Goal: Information Seeking & Learning: Learn about a topic

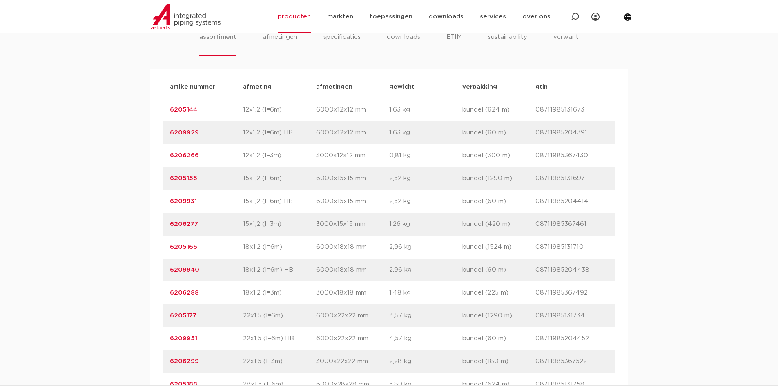
scroll to position [392, 0]
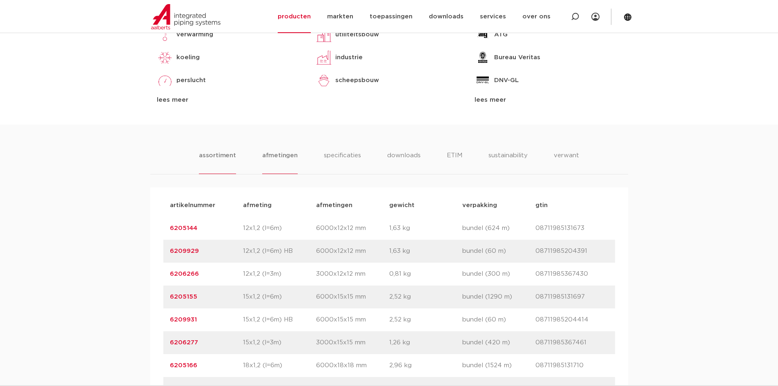
click at [276, 160] on li "afmetingen" at bounding box center [280, 162] width 36 height 23
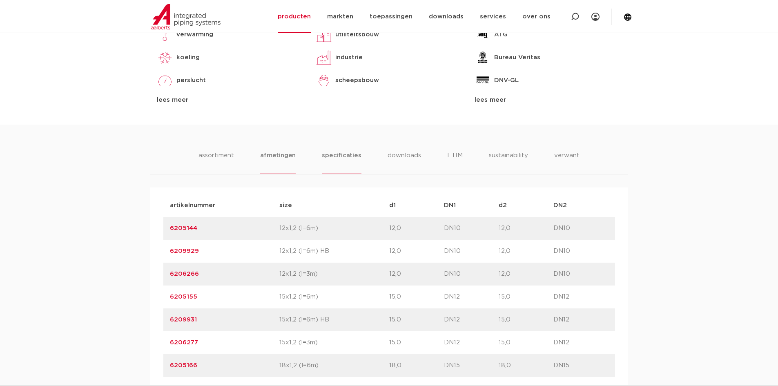
click at [355, 154] on li "specificaties" at bounding box center [341, 162] width 39 height 23
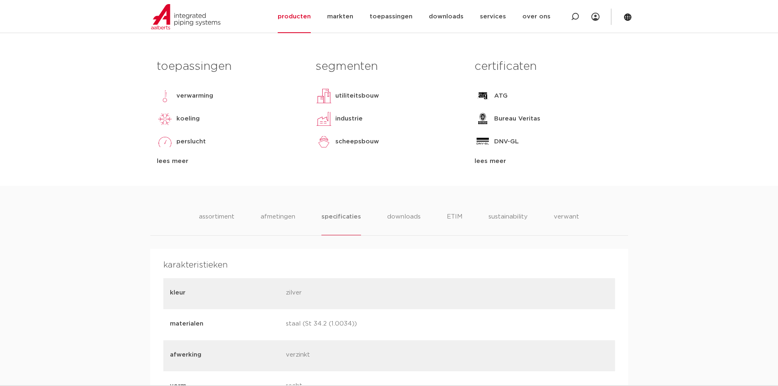
scroll to position [269, 0]
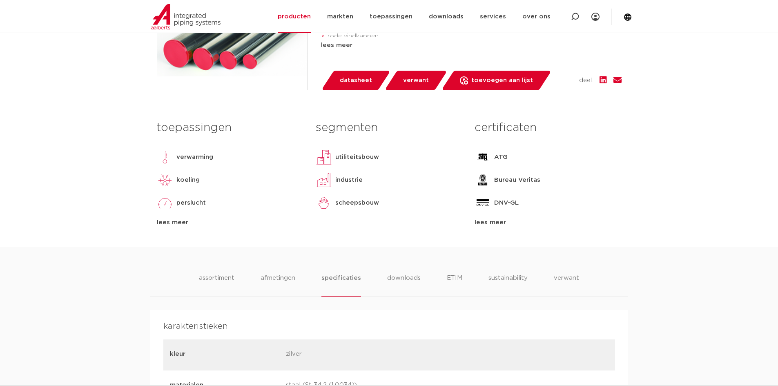
drag, startPoint x: 403, startPoint y: 267, endPoint x: 402, endPoint y: 273, distance: 6.6
click at [403, 282] on li "downloads" at bounding box center [404, 284] width 34 height 23
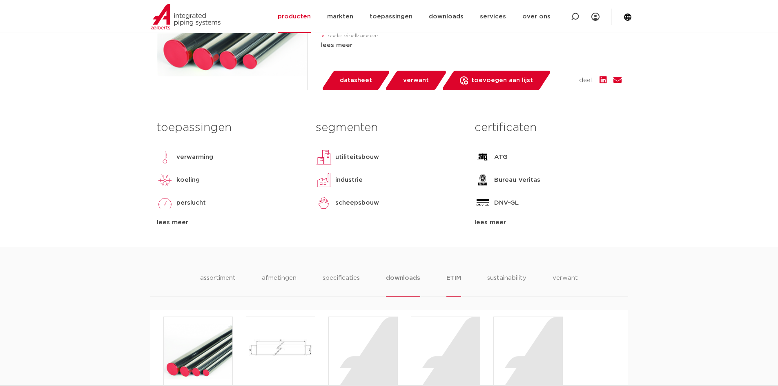
click at [448, 282] on li "ETIM" at bounding box center [453, 284] width 15 height 23
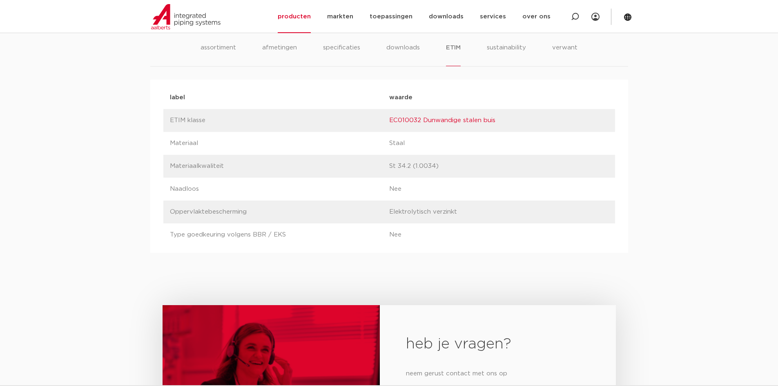
scroll to position [473, 0]
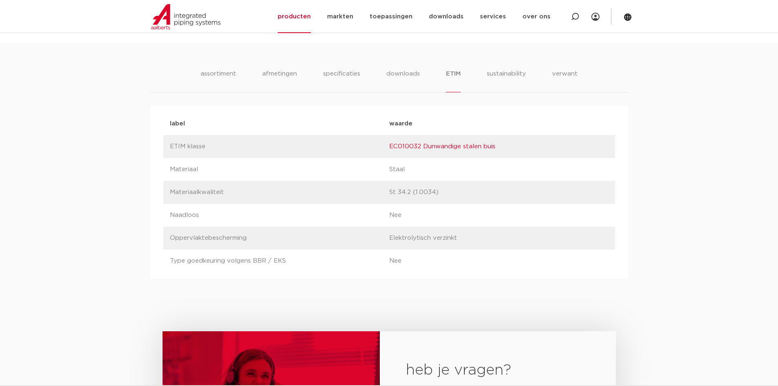
click at [517, 67] on div "assortiment [GEOGRAPHIC_DATA] specificaties downloads ETIM sustainability verwa…" at bounding box center [389, 161] width 778 height 236
click at [517, 81] on li "sustainability" at bounding box center [506, 80] width 40 height 23
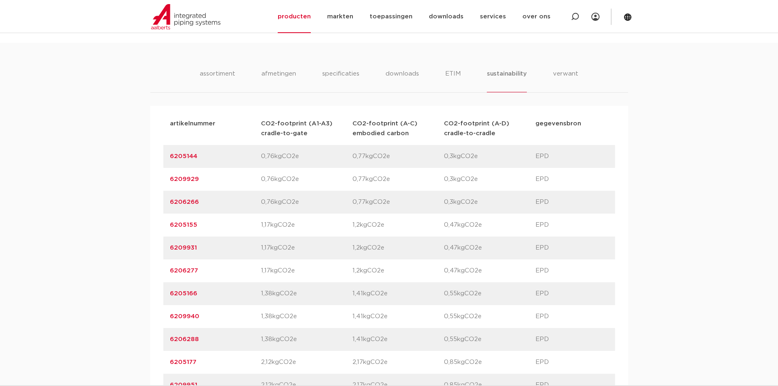
click at [552, 76] on ul "assortiment [GEOGRAPHIC_DATA] specificaties downloads ETIM sustainability verwa…" at bounding box center [389, 80] width 379 height 23
click at [577, 69] on div "assortiment [GEOGRAPHIC_DATA] specificaties downloads ETIM sustainability verwa…" at bounding box center [389, 81] width 478 height 24
drag, startPoint x: 577, startPoint y: 70, endPoint x: 565, endPoint y: 67, distance: 12.1
click at [568, 74] on li "verwant" at bounding box center [565, 80] width 25 height 23
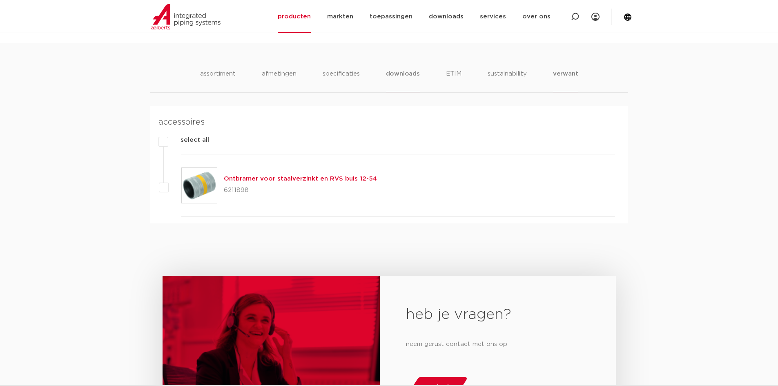
click at [387, 74] on li "downloads" at bounding box center [403, 80] width 34 height 23
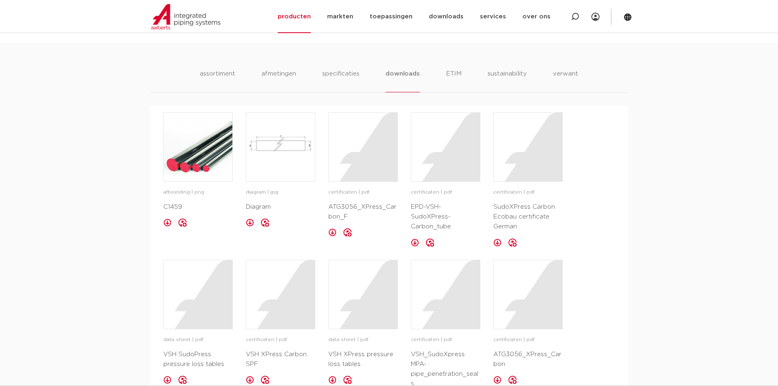
click at [362, 86] on ul "assortiment [GEOGRAPHIC_DATA] specificaties downloads ETIM sustainability verwa…" at bounding box center [389, 80] width 378 height 23
click at [354, 85] on li "specificaties" at bounding box center [340, 80] width 39 height 23
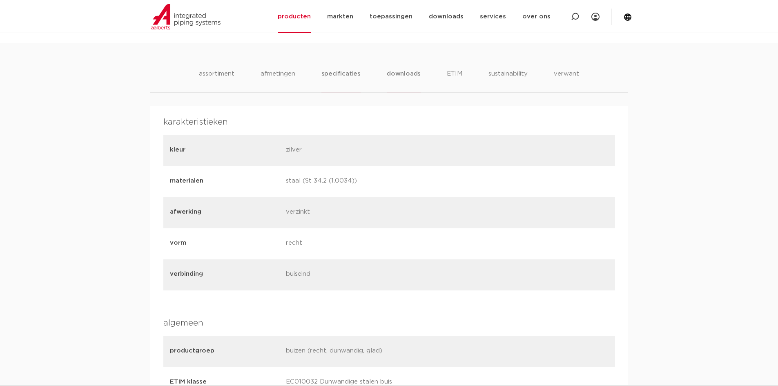
click at [403, 74] on li "downloads" at bounding box center [404, 80] width 34 height 23
